Goal: Information Seeking & Learning: Get advice/opinions

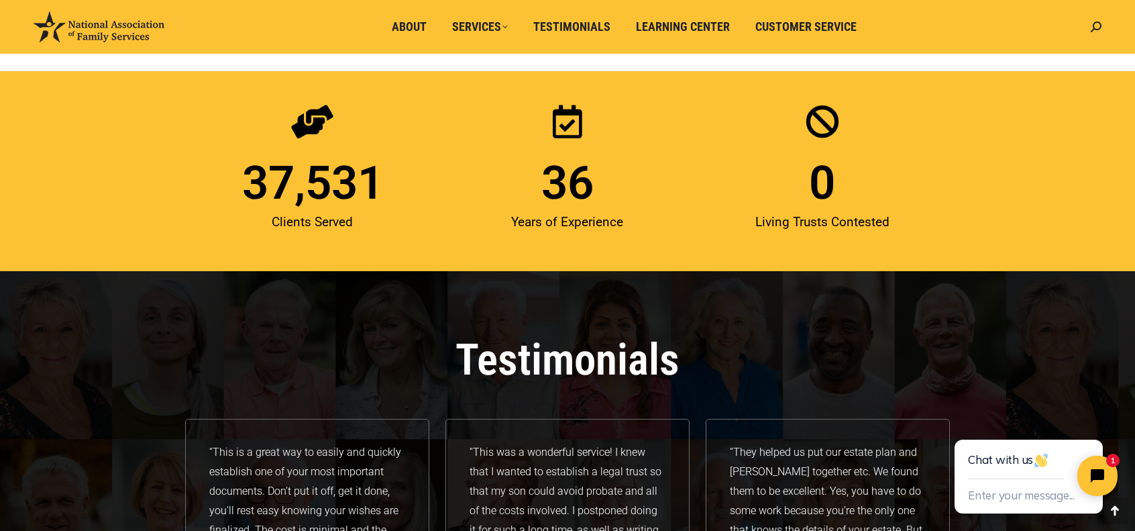
scroll to position [1811, 0]
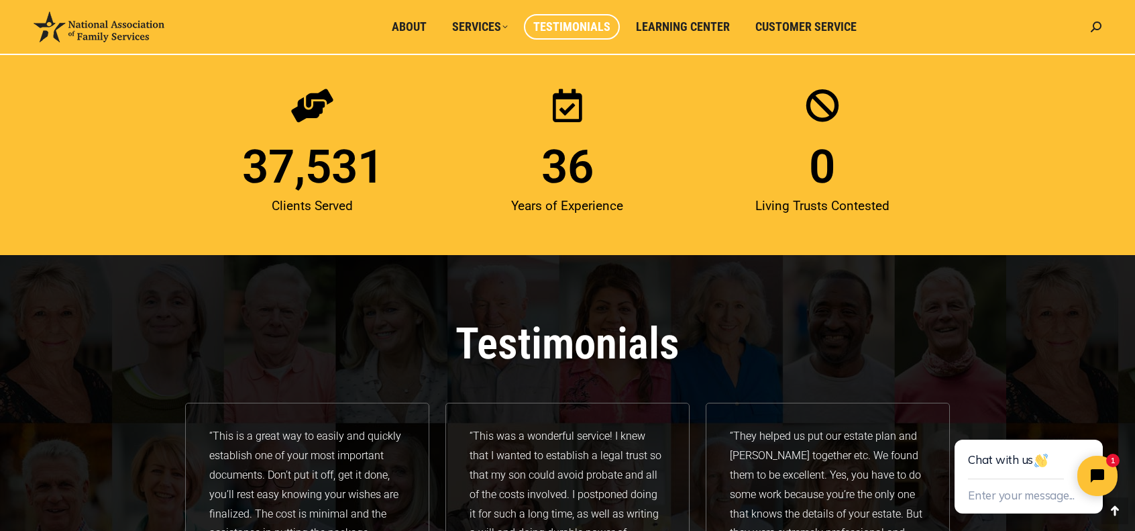
click at [561, 25] on span "Testimonials" at bounding box center [571, 26] width 77 height 15
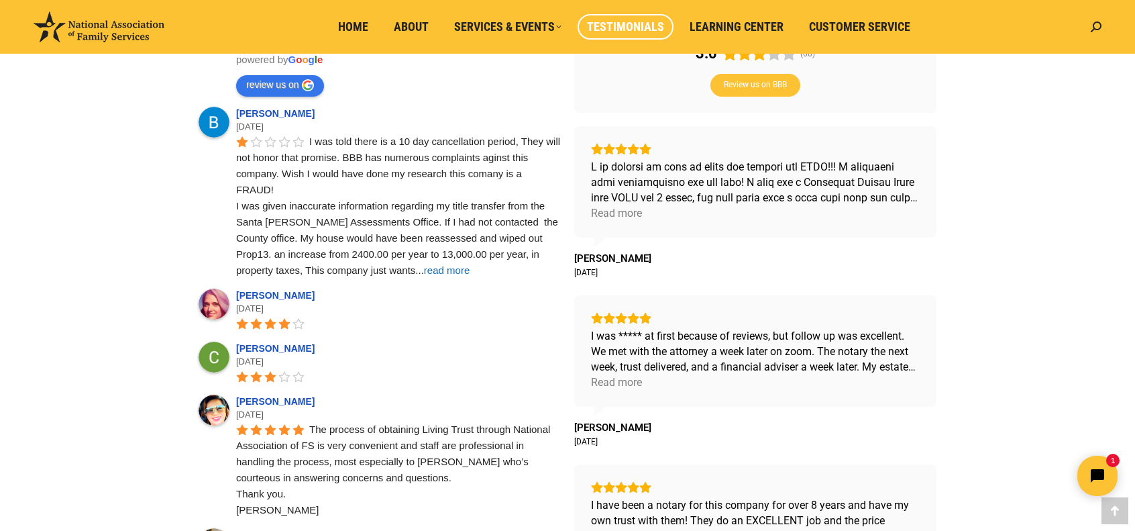
scroll to position [604, 0]
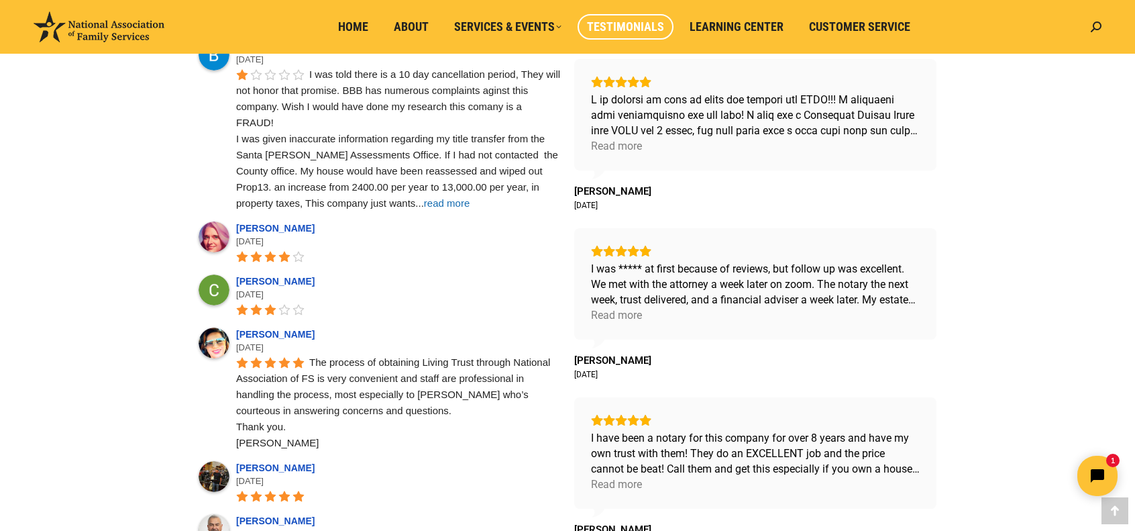
click at [424, 203] on span "read more" at bounding box center [447, 202] width 46 height 11
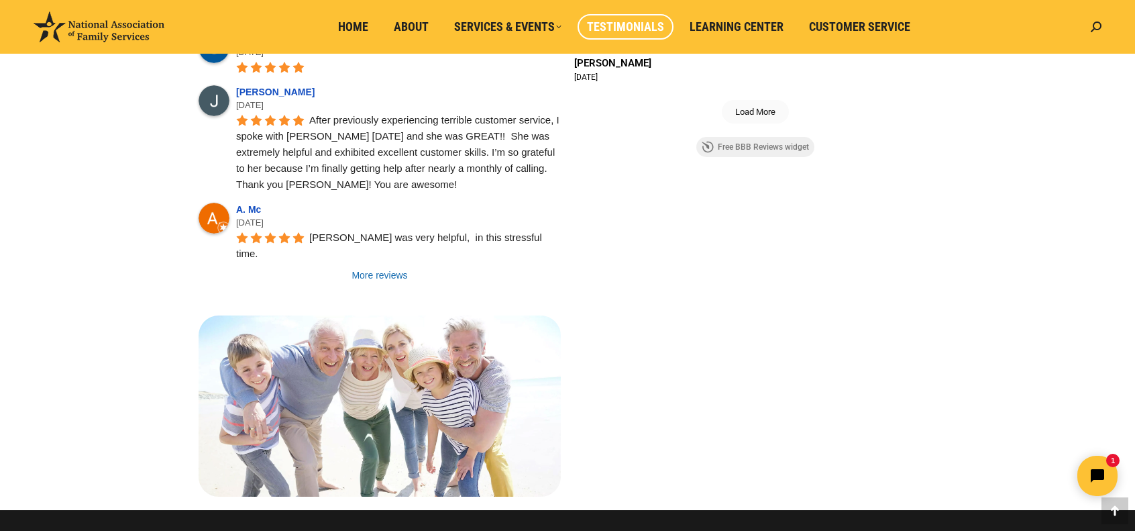
scroll to position [1207, 0]
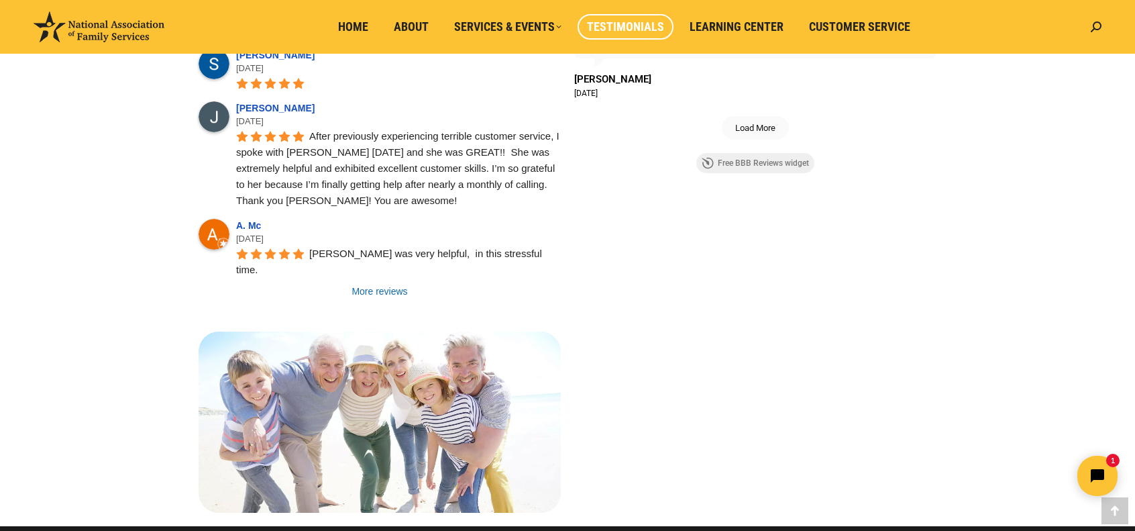
click at [374, 284] on link "More reviews" at bounding box center [380, 290] width 362 height 13
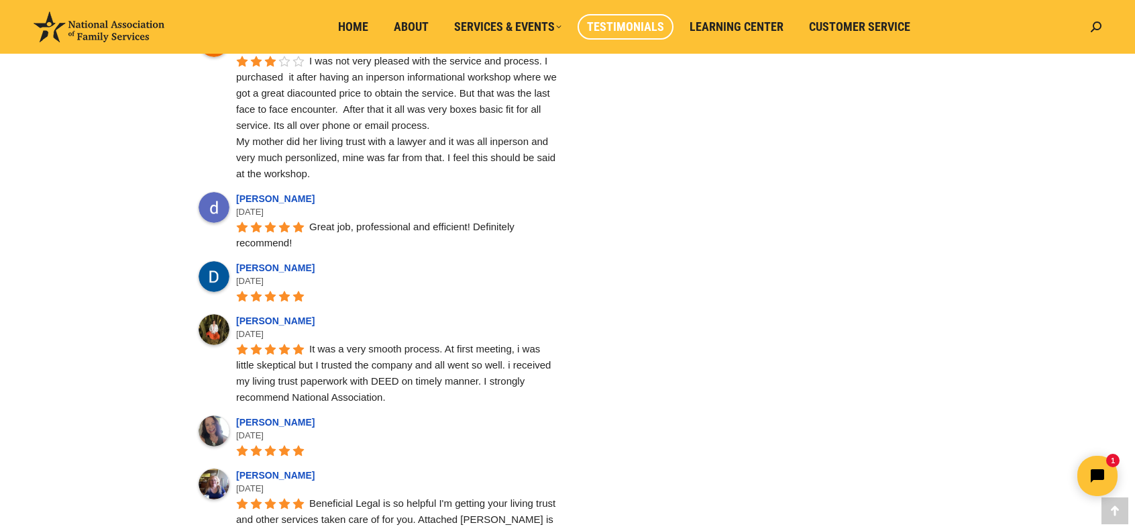
scroll to position [1543, 0]
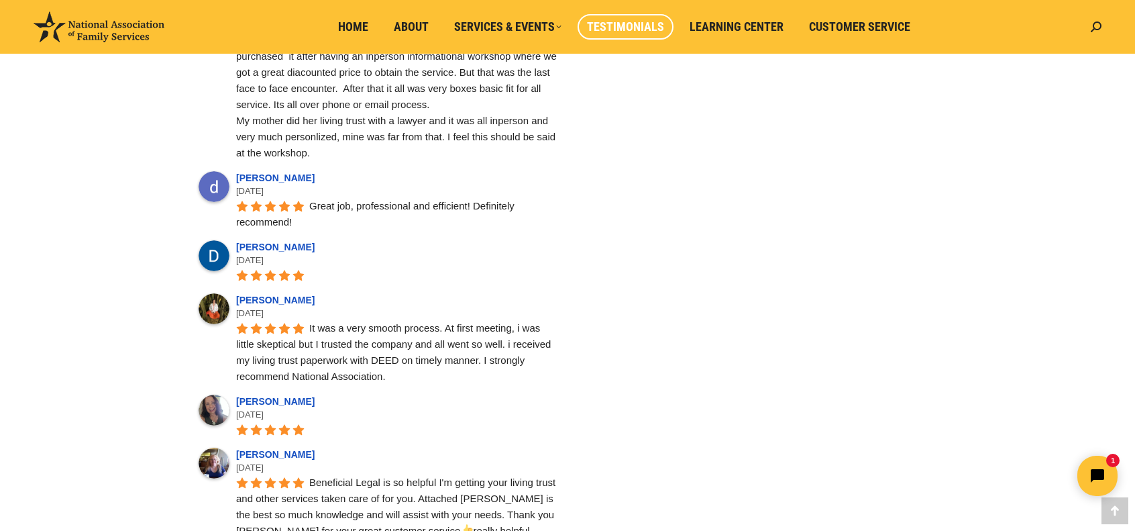
click at [270, 294] on link "[PERSON_NAME]" at bounding box center [277, 299] width 83 height 11
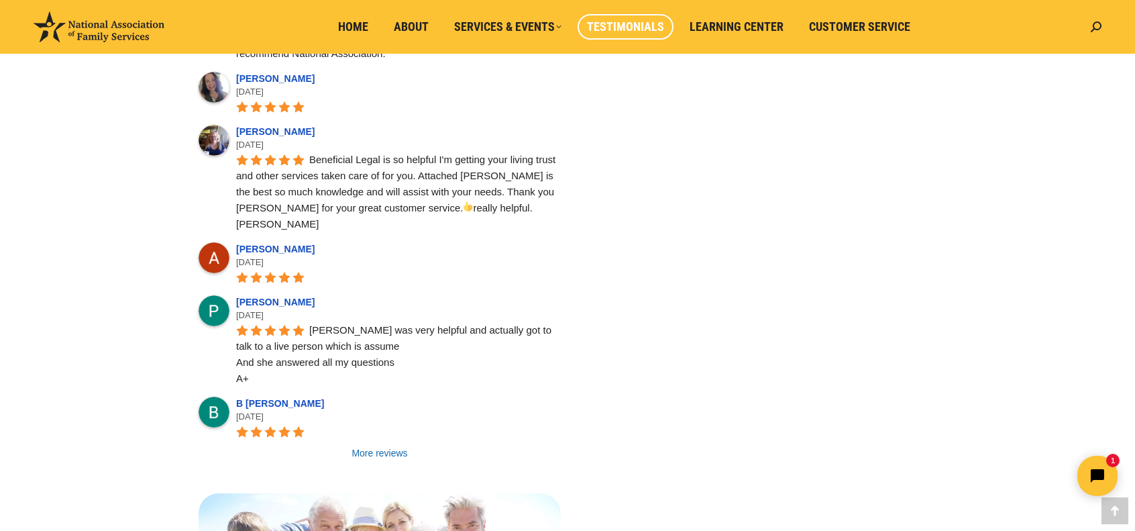
scroll to position [1878, 0]
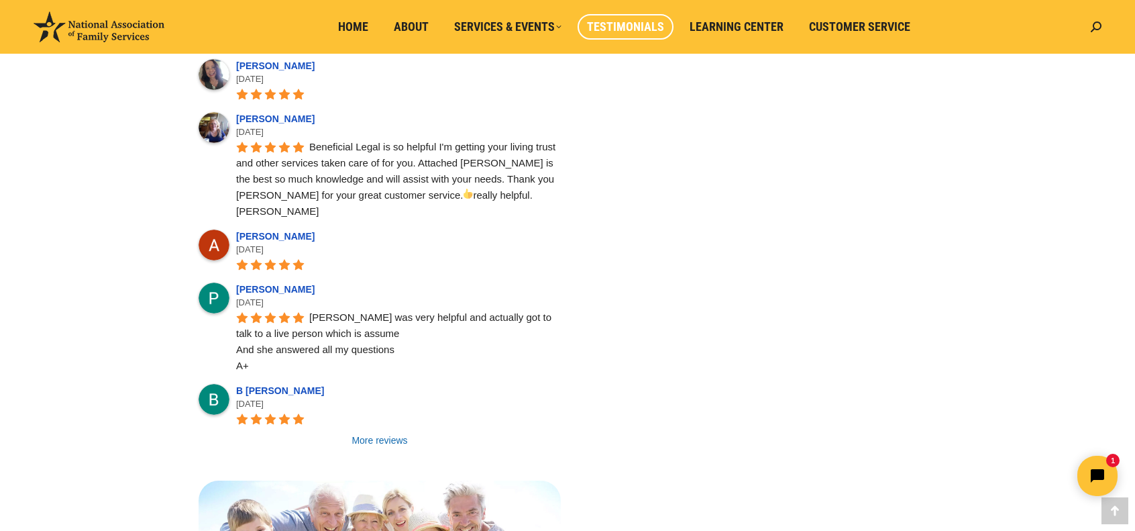
click at [382, 433] on link "More reviews" at bounding box center [380, 439] width 362 height 13
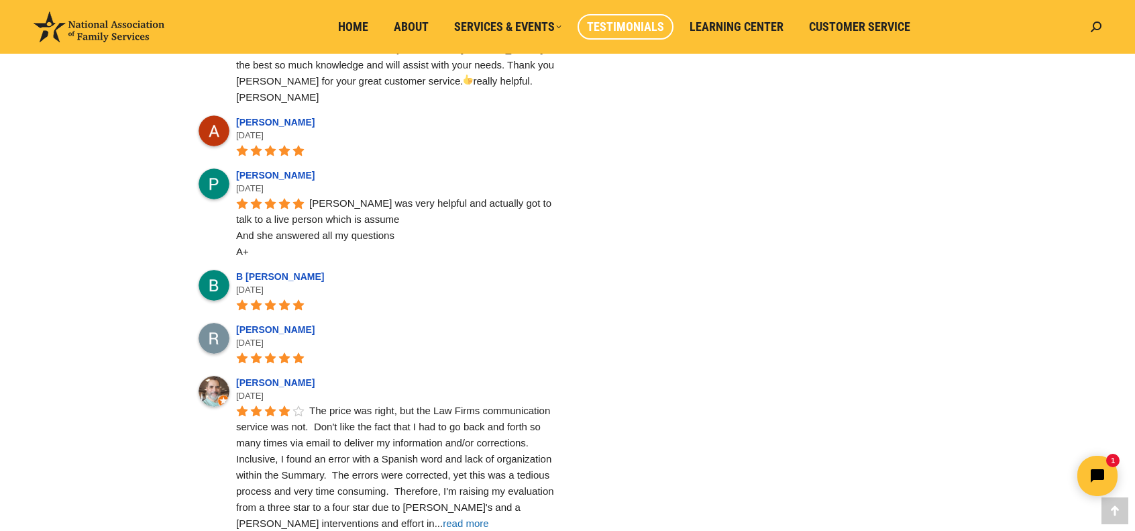
scroll to position [2146, 0]
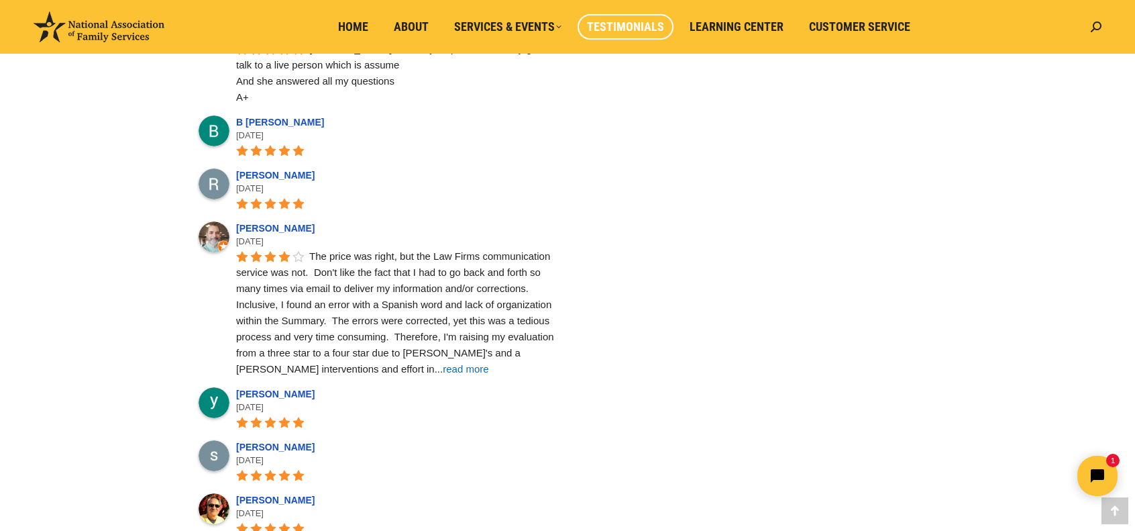
click at [443, 363] on span "read more" at bounding box center [466, 368] width 46 height 11
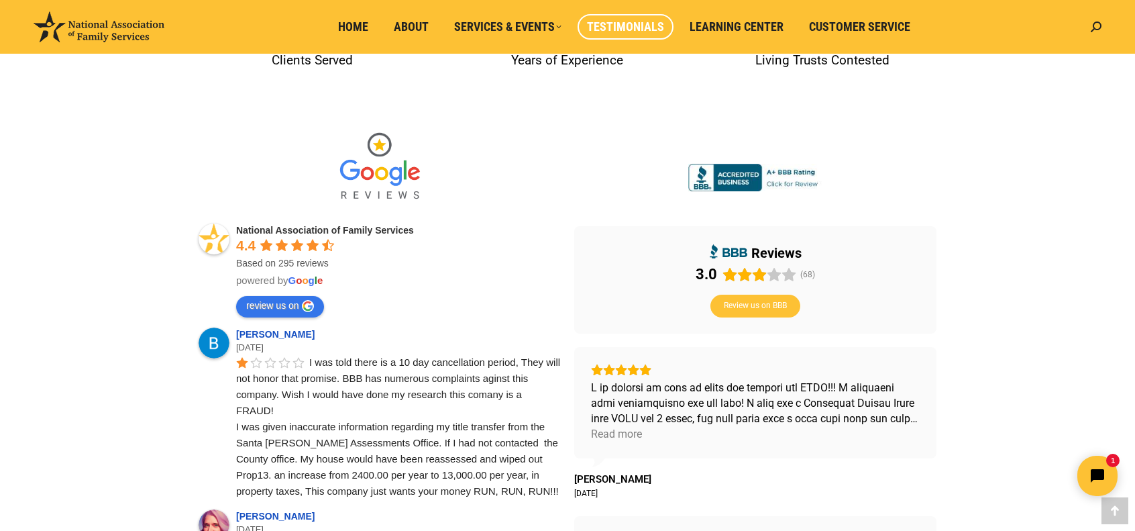
scroll to position [335, 0]
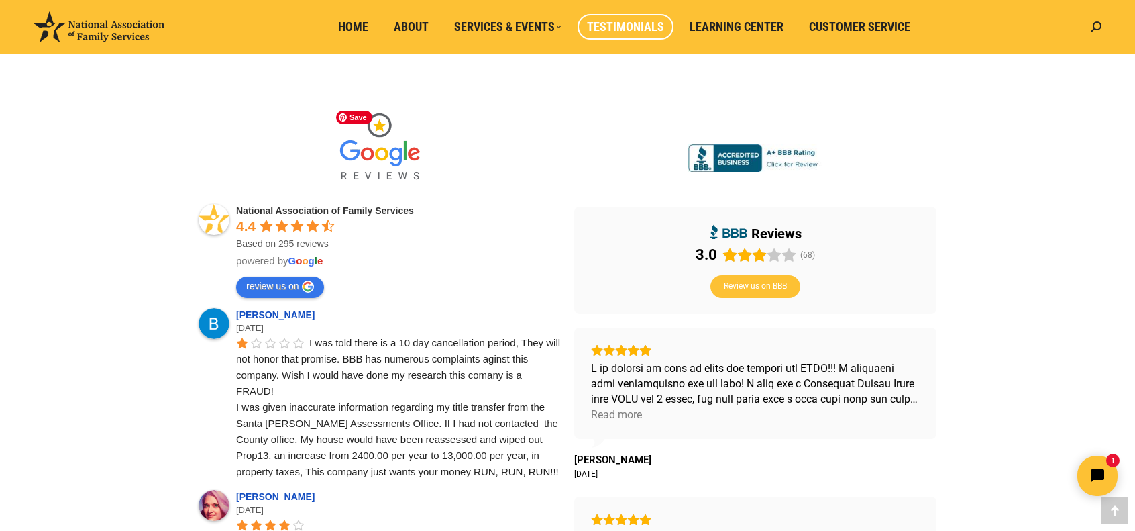
click at [386, 162] on img at bounding box center [379, 147] width 101 height 87
